Goal: Task Accomplishment & Management: Complete application form

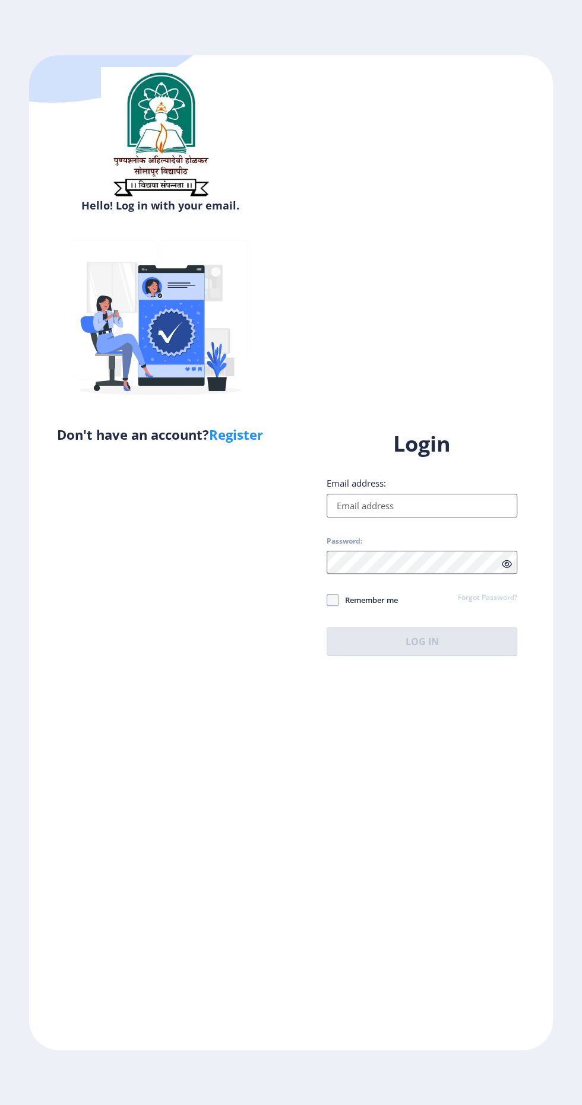
click at [482, 518] on input "Email address:" at bounding box center [421, 506] width 191 height 24
type input "[EMAIL_ADDRESS][DOMAIN_NAME]"
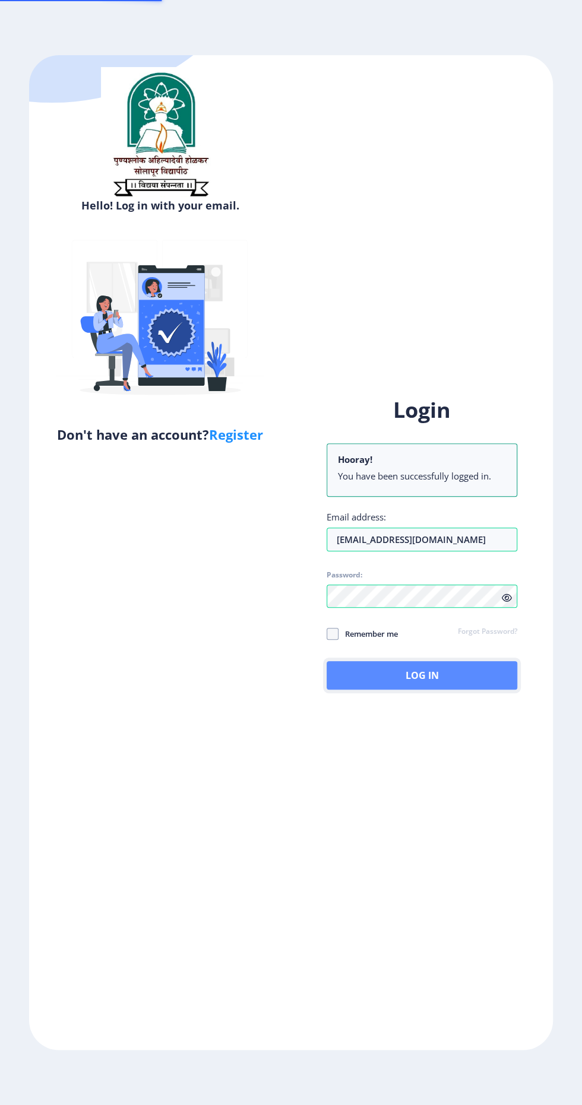
click at [456, 690] on button "Log In" at bounding box center [421, 675] width 191 height 28
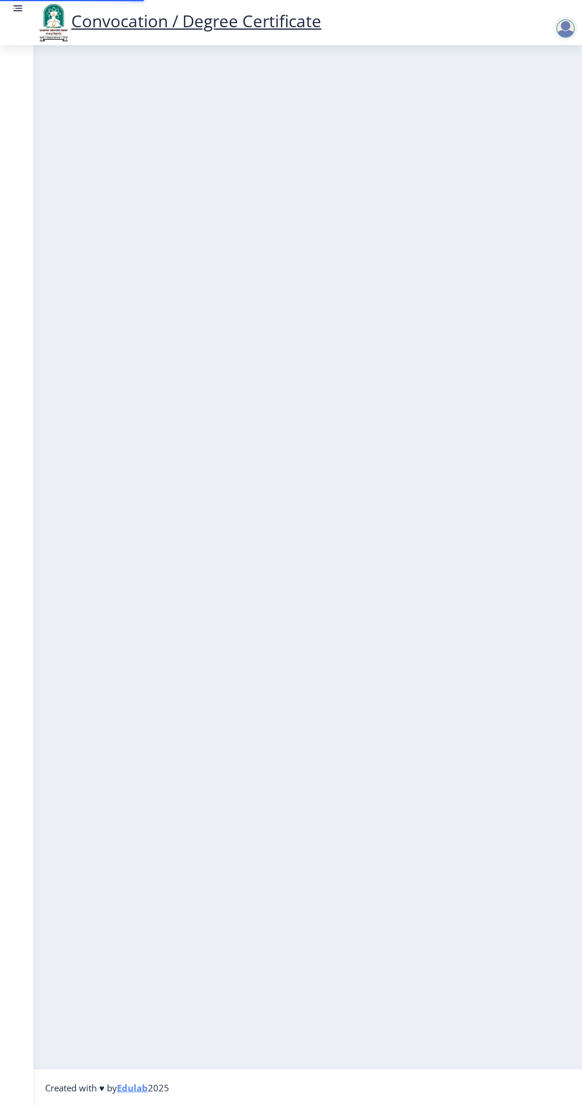
click at [457, 715] on nb-layout-column at bounding box center [307, 557] width 548 height 1024
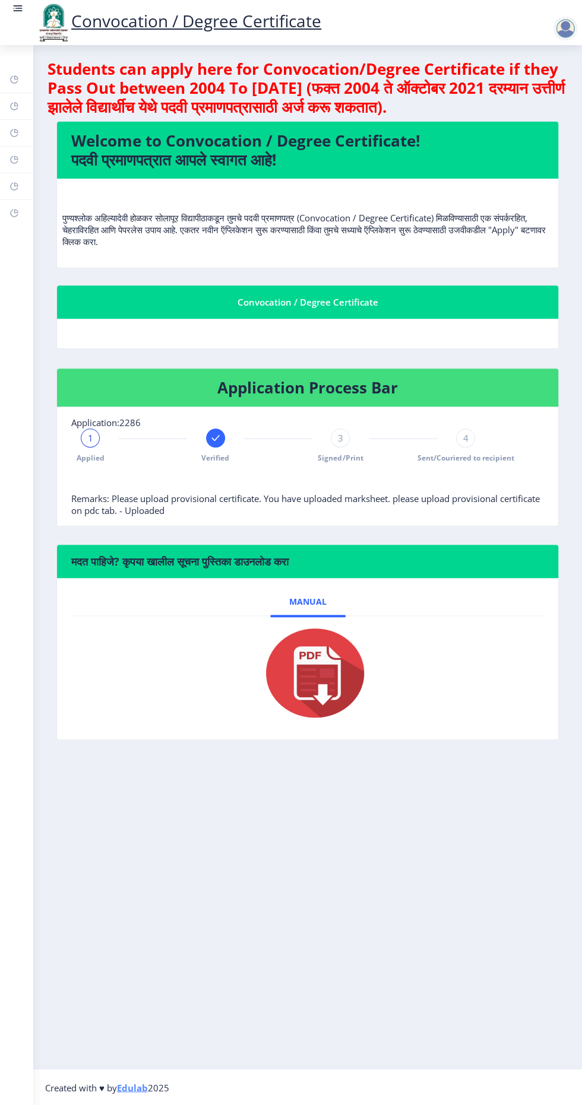
click at [20, 30] on link at bounding box center [18, 22] width 12 height 40
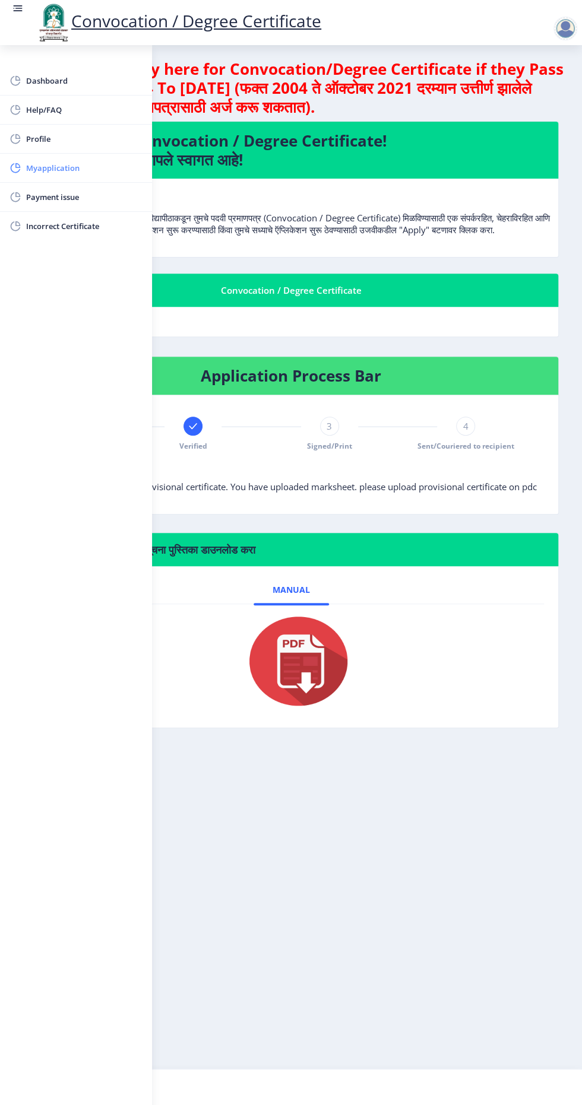
click at [78, 166] on span "Myapplication" at bounding box center [84, 168] width 116 height 14
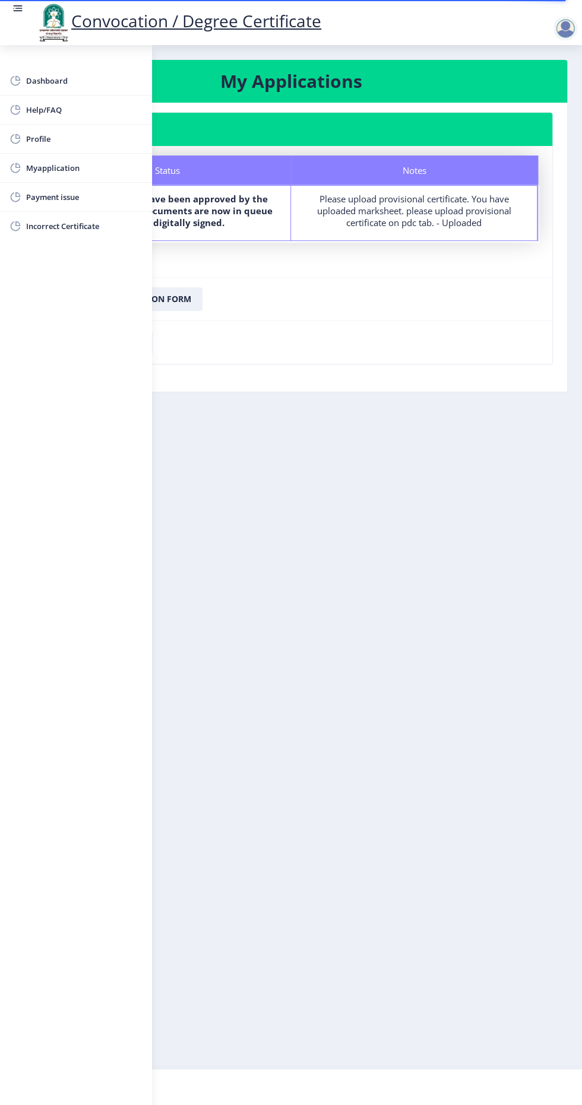
click at [292, 454] on nb-layout-column "My Applications Application 2286 Status Notes Status Your documents have been a…" at bounding box center [291, 557] width 582 height 1024
